Goal: Task Accomplishment & Management: Complete application form

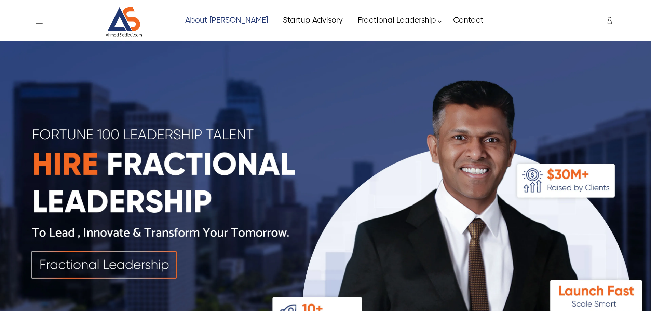
click at [208, 22] on link "About [PERSON_NAME]" at bounding box center [226, 20] width 98 height 15
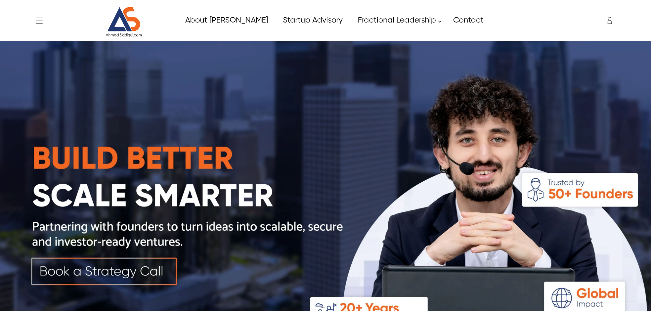
click at [378, 135] on img at bounding box center [325, 204] width 651 height 326
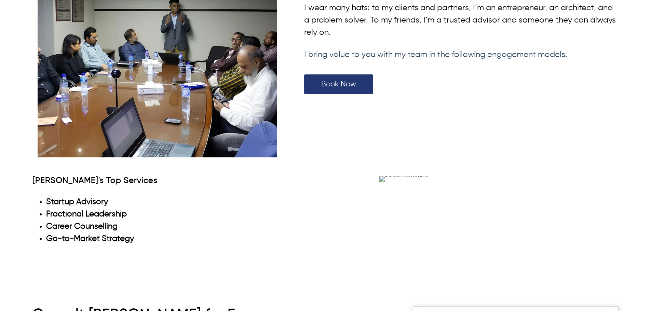
scroll to position [2023, 0]
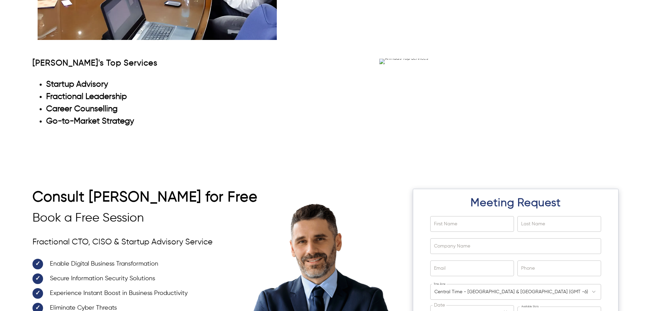
drag, startPoint x: 366, startPoint y: 56, endPoint x: 503, endPoint y: 56, distance: 137.1
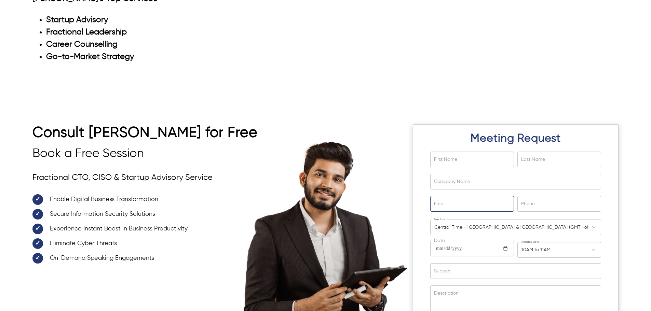
scroll to position [2160, 0]
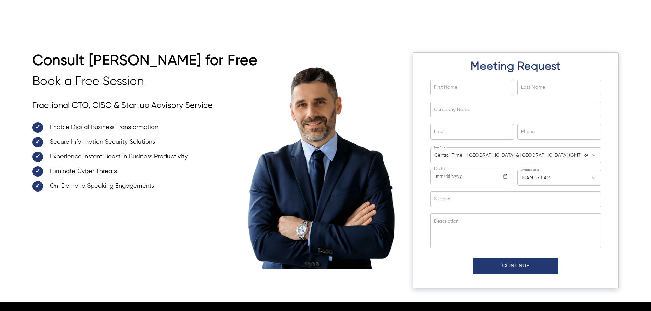
click at [460, 70] on h2 "Meeting Request" at bounding box center [515, 66] width 179 height 21
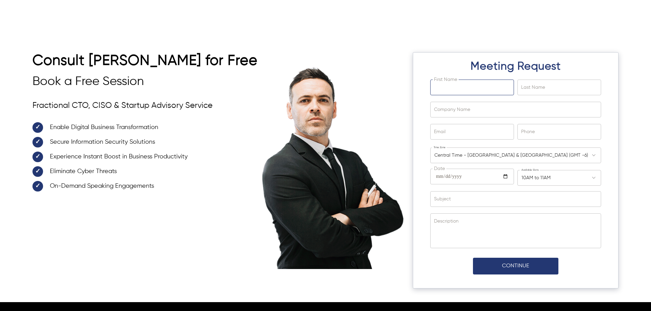
click at [464, 80] on input "First Name" at bounding box center [472, 87] width 83 height 15
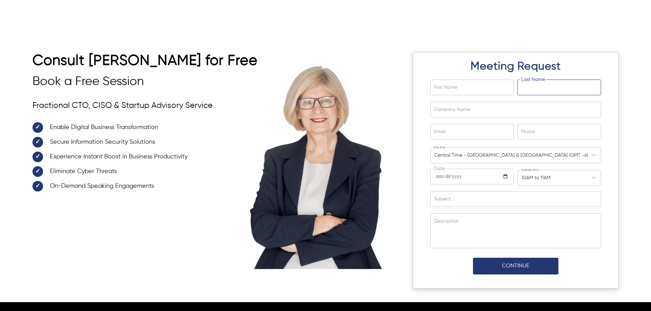
click at [543, 87] on input "Last Name" at bounding box center [559, 87] width 83 height 15
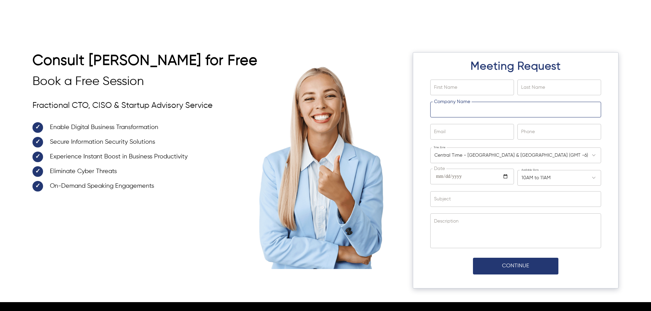
click at [441, 113] on input "Company Name" at bounding box center [516, 109] width 170 height 15
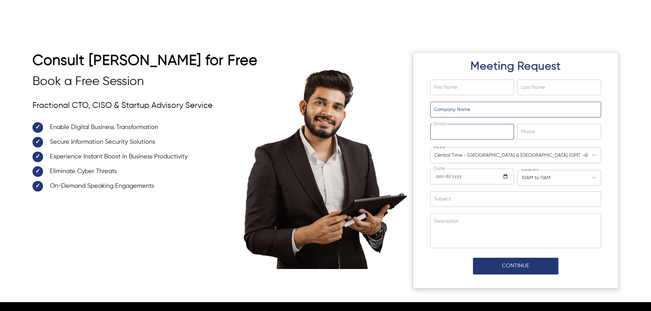
click at [449, 127] on input "Email" at bounding box center [472, 131] width 83 height 15
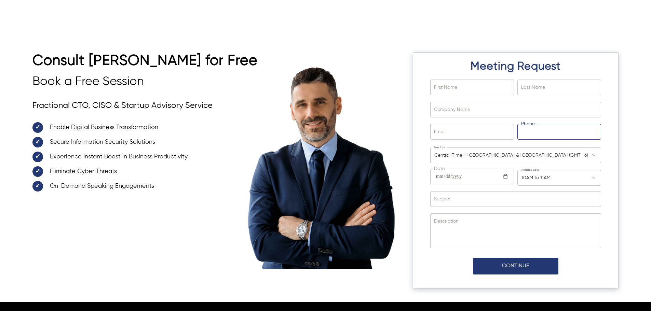
click at [528, 136] on input "Phone" at bounding box center [559, 131] width 83 height 15
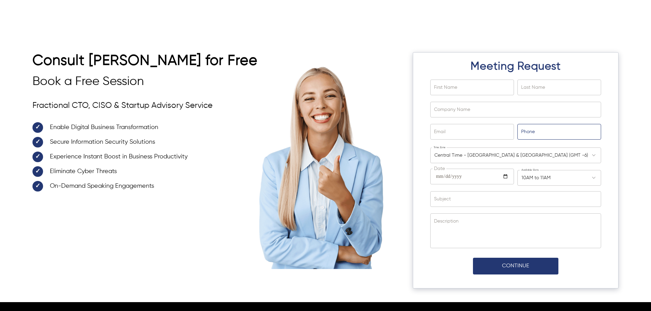
click at [423, 35] on div "Consult [PERSON_NAME] for Free Book a Free Session Fractional CTO, CISO & Start…" at bounding box center [325, 167] width 651 height 270
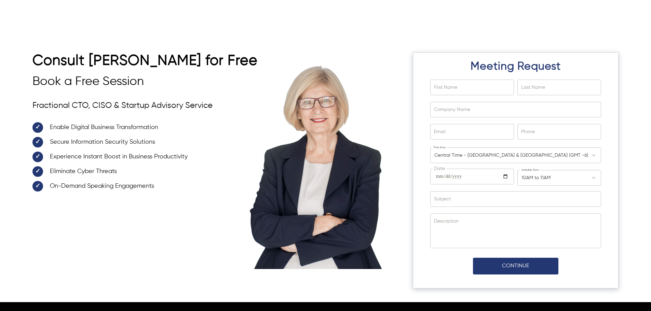
click at [476, 152] on div "Central Time - [GEOGRAPHIC_DATA] & [GEOGRAPHIC_DATA] (GMT -6)" at bounding box center [511, 155] width 154 height 7
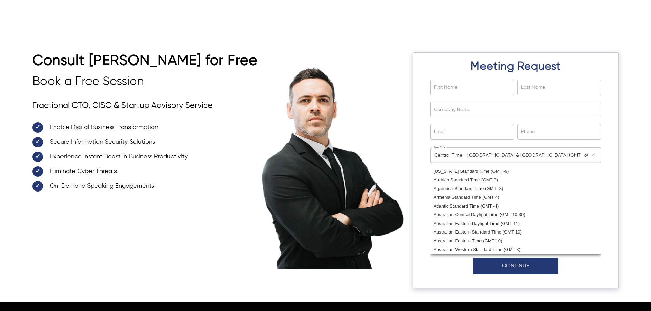
click at [373, 111] on div "Consult [PERSON_NAME] for Free Book a Free Session Fractional CTO, CISO & Start…" at bounding box center [325, 177] width 586 height 250
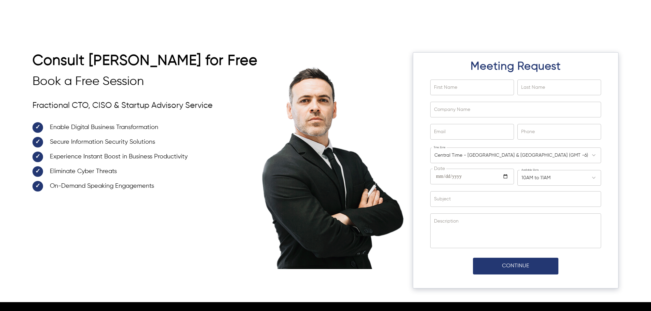
click at [456, 175] on input "**********" at bounding box center [472, 176] width 83 height 15
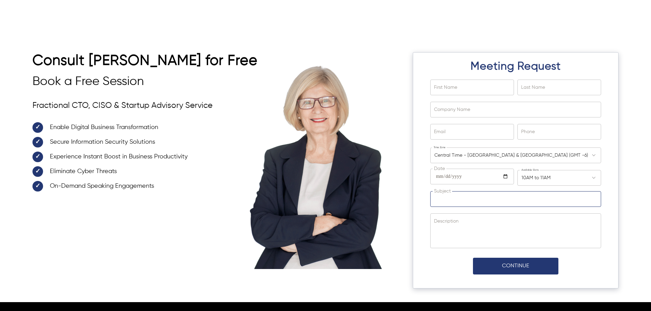
click at [463, 205] on input "Subject" at bounding box center [516, 199] width 170 height 15
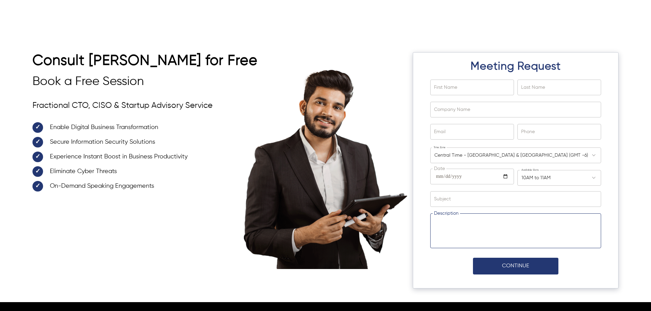
click at [468, 226] on textarea "Description" at bounding box center [516, 231] width 170 height 34
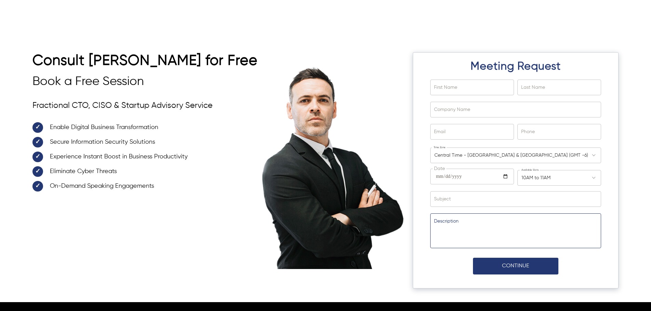
click at [410, 224] on div "Consult [PERSON_NAME] for Free Book a Free Session Fractional CTO, CISO & Start…" at bounding box center [325, 177] width 586 height 250
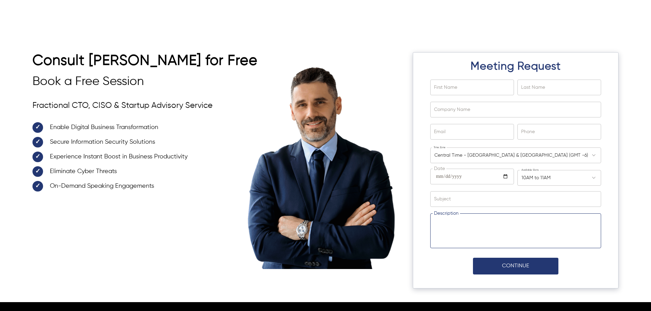
click at [439, 226] on textarea "Description" at bounding box center [516, 231] width 170 height 34
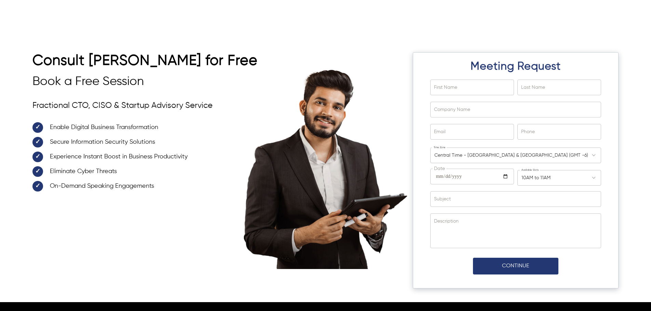
click at [407, 226] on div "Consult [PERSON_NAME] for Free Book a Free Session Fractional CTO, CISO & Start…" at bounding box center [325, 177] width 586 height 250
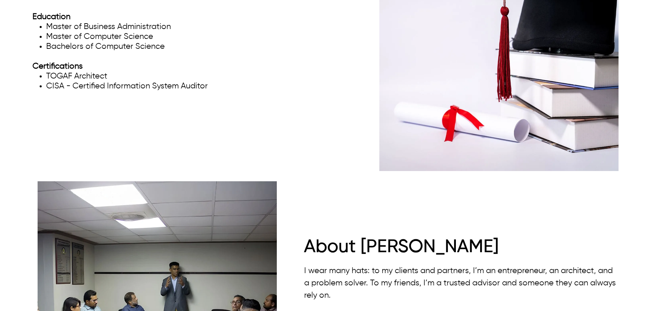
scroll to position [1613, 0]
